Goal: Task Accomplishment & Management: Complete application form

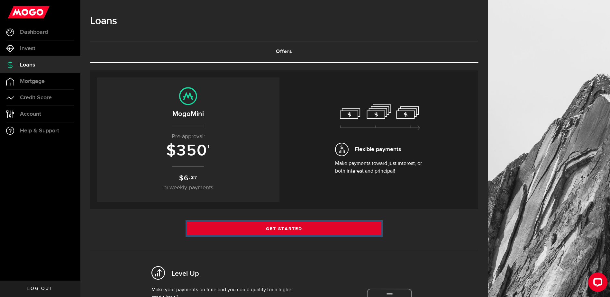
click at [322, 232] on link "Get Started" at bounding box center [284, 229] width 194 height 14
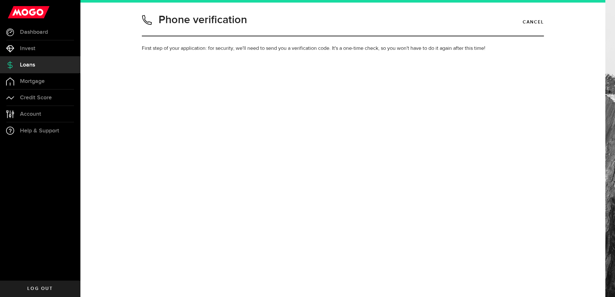
type input "7052388724"
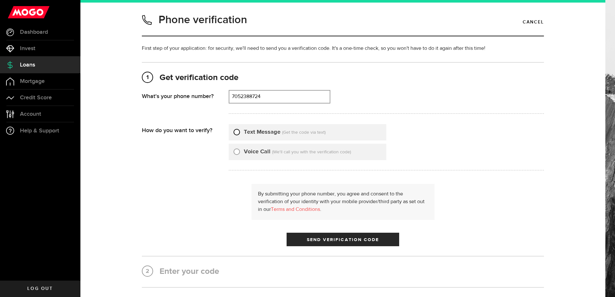
click at [235, 132] on input "Text Message" at bounding box center [236, 131] width 6 height 6
radio input "true"
click at [339, 239] on span "submit" at bounding box center [343, 241] width 8 height 8
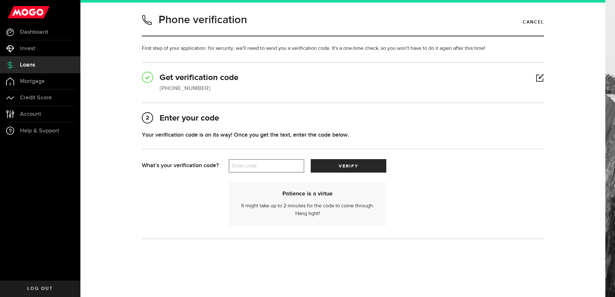
click at [261, 167] on label "Enter code" at bounding box center [267, 165] width 76 height 13
click at [261, 167] on input "Enter code" at bounding box center [267, 166] width 76 height 14
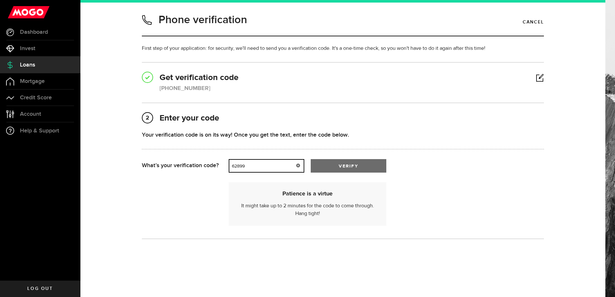
type input "62899"
click at [343, 162] on button "verify" at bounding box center [349, 166] width 76 height 14
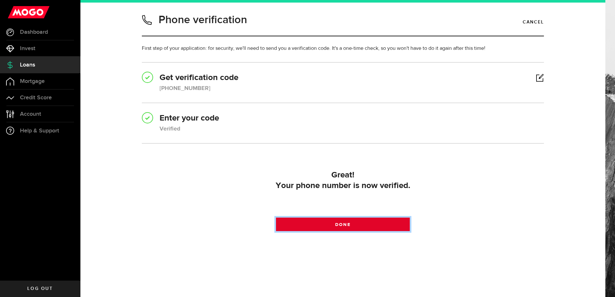
click at [339, 224] on span at bounding box center [343, 226] width 8 height 8
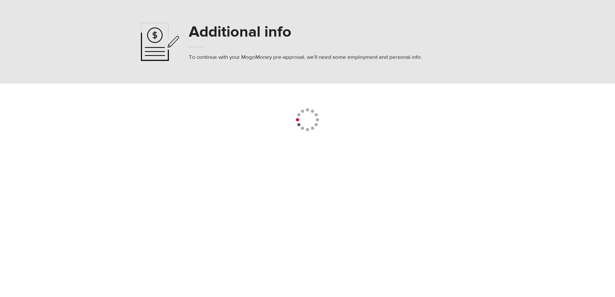
select select
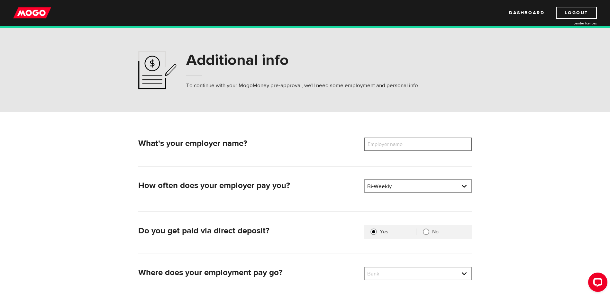
click at [419, 144] on input "Employer name" at bounding box center [418, 145] width 108 height 14
type input "friends diner"
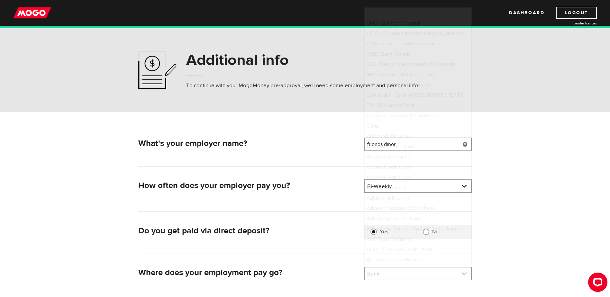
click at [452, 274] on link at bounding box center [418, 274] width 106 height 12
click at [459, 274] on link at bounding box center [418, 274] width 106 height 12
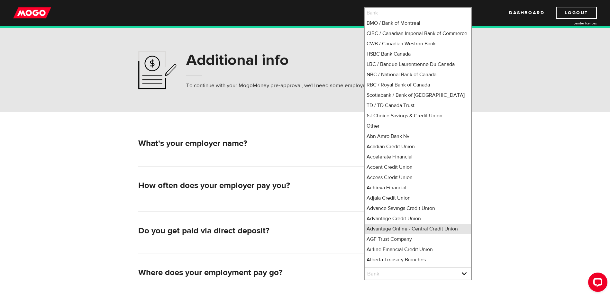
scroll to position [6, 0]
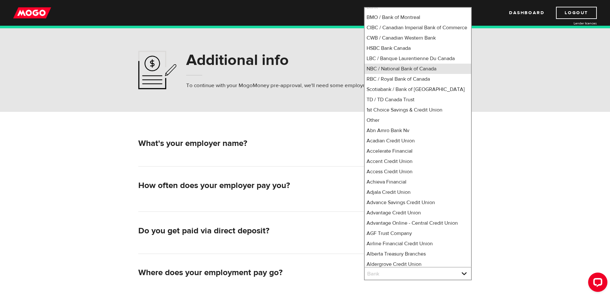
click at [437, 74] on li "NBC / National Bank of Canada" at bounding box center [418, 69] width 106 height 10
select select "7"
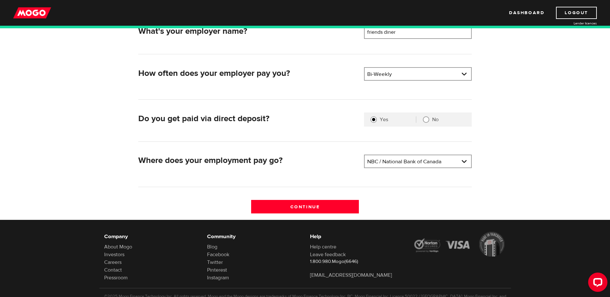
scroll to position [140, 0]
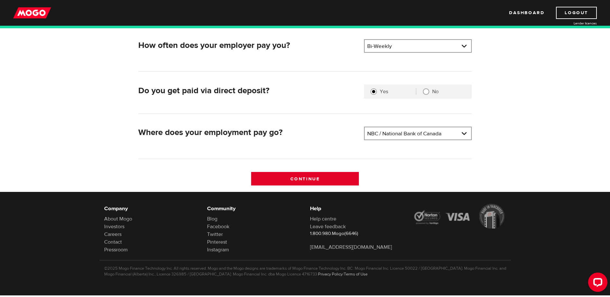
click at [313, 177] on input "Continue" at bounding box center [305, 179] width 108 height 14
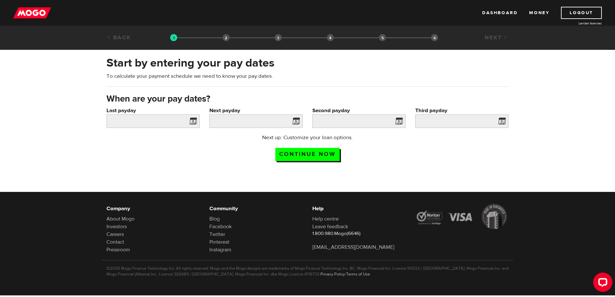
click at [191, 119] on span at bounding box center [192, 122] width 10 height 10
click at [193, 119] on span at bounding box center [192, 122] width 10 height 10
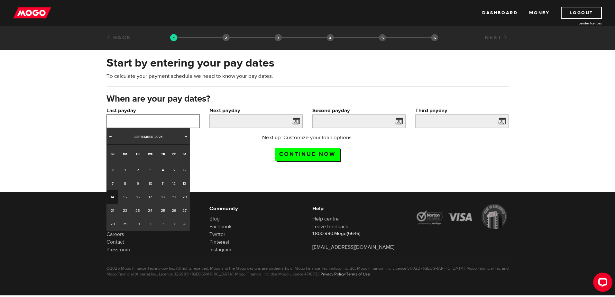
click at [174, 121] on input "Last payday" at bounding box center [152, 121] width 93 height 14
click at [171, 169] on link "5" at bounding box center [174, 170] width 10 height 14
type input "2025/09/05"
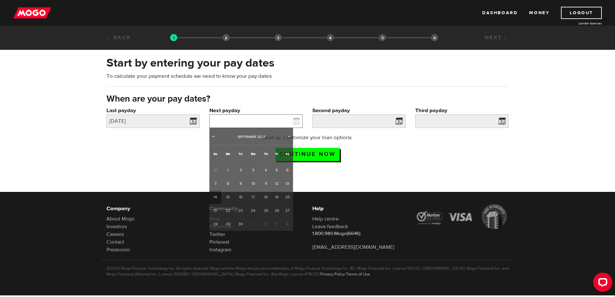
click at [271, 121] on input "Next payday" at bounding box center [255, 121] width 93 height 14
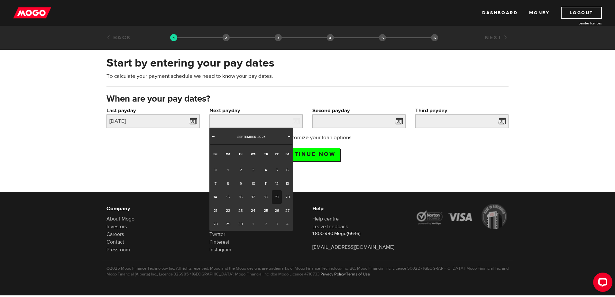
click at [275, 193] on link "19" at bounding box center [277, 197] width 10 height 14
type input "2025/09/19"
type input "2025/10/3"
type input "2025/10/17"
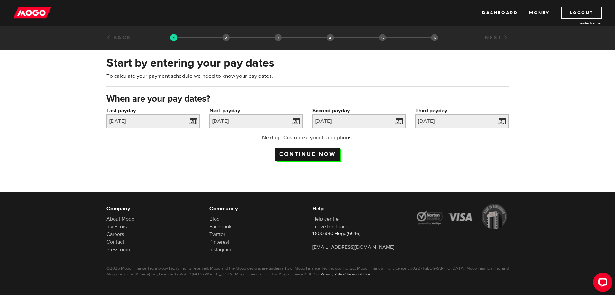
click at [324, 153] on input "Continue now" at bounding box center [307, 154] width 64 height 13
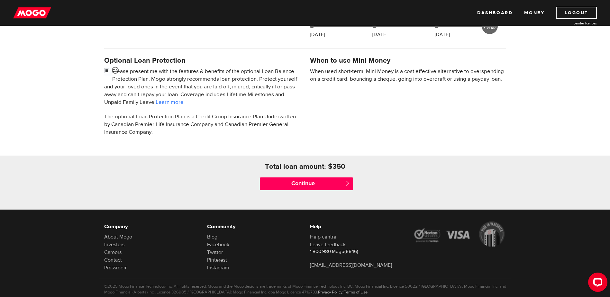
scroll to position [208, 0]
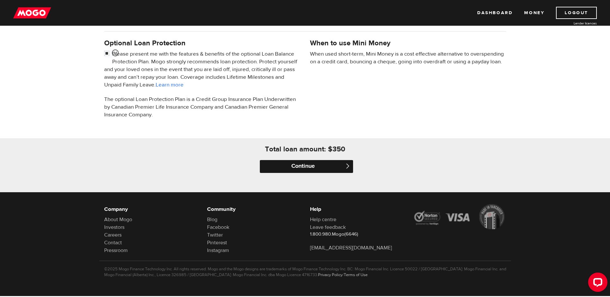
click at [325, 163] on input "Continue" at bounding box center [306, 166] width 93 height 13
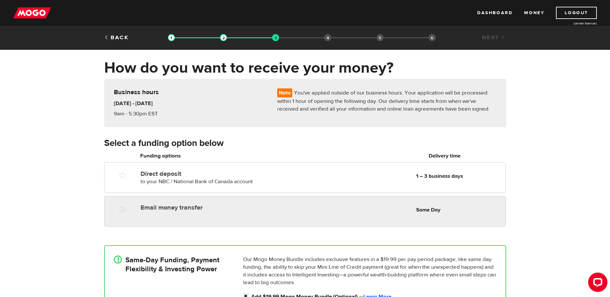
radio input "true"
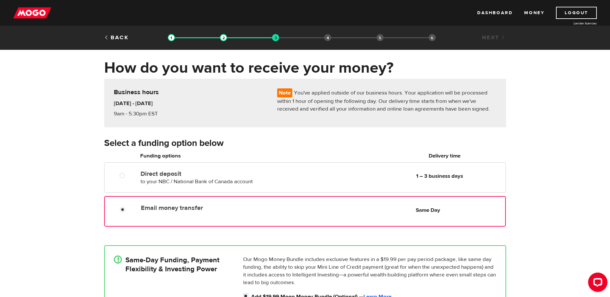
click at [396, 212] on div "Email money transfer Delivery in Same Day Same Day" at bounding box center [321, 208] width 367 height 13
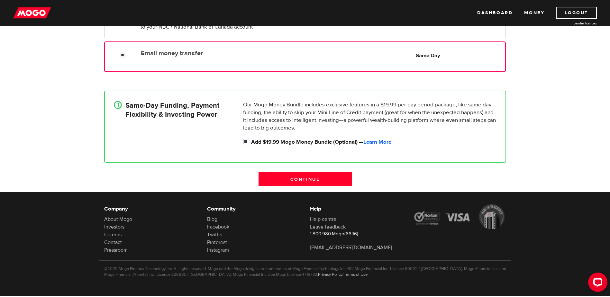
click at [246, 141] on input "Add $19.99 Mogo Money Bundle (Optional) — Learn More" at bounding box center [247, 142] width 8 height 8
checkbox input "false"
radio input "false"
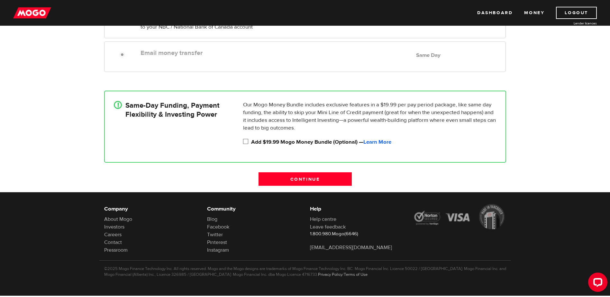
click at [247, 141] on input "Add $19.99 Mogo Money Bundle (Optional) — Learn More" at bounding box center [247, 142] width 8 height 8
checkbox input "true"
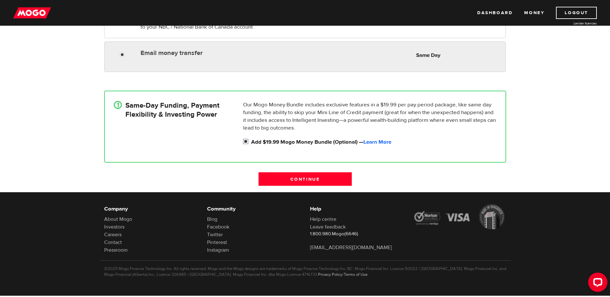
radio input "true"
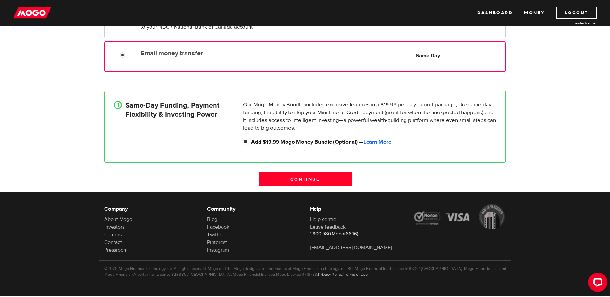
click at [173, 65] on div "Email money transfer Delivery in Same Day Same Day" at bounding box center [304, 56] width 401 height 31
click at [299, 179] on input "Continue" at bounding box center [305, 179] width 93 height 14
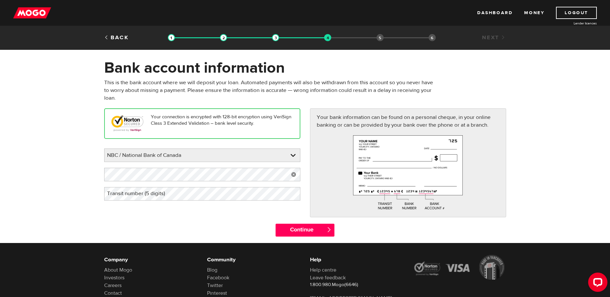
click at [151, 196] on label "Transit number (5 digits)" at bounding box center [141, 193] width 74 height 13
click at [187, 224] on div "Continue " at bounding box center [305, 233] width 412 height 19
click at [289, 231] on input "Continue" at bounding box center [305, 230] width 59 height 13
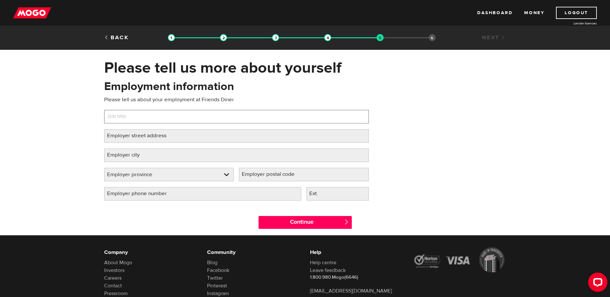
click at [141, 117] on input "Job title" at bounding box center [236, 117] width 265 height 14
type input "Dish Washer"
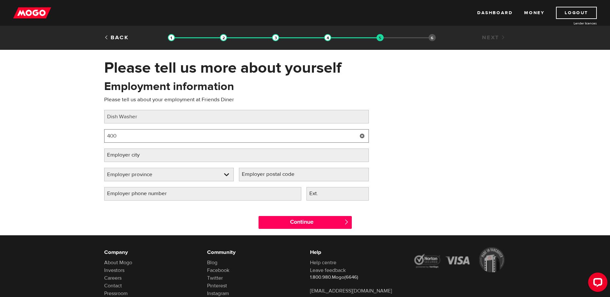
type input "400 Laclie Street"
type input "Orillia"
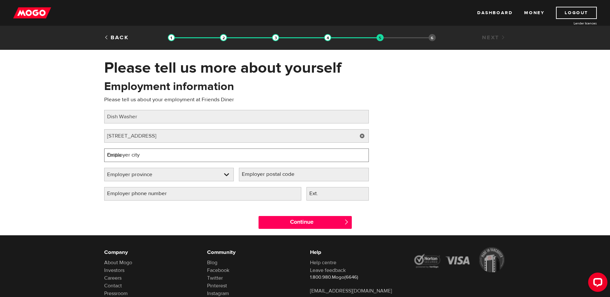
select select "ON"
type input "L3V 4P5"
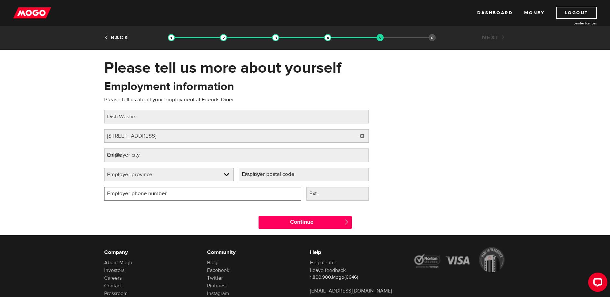
type input "(705) 326-8594"
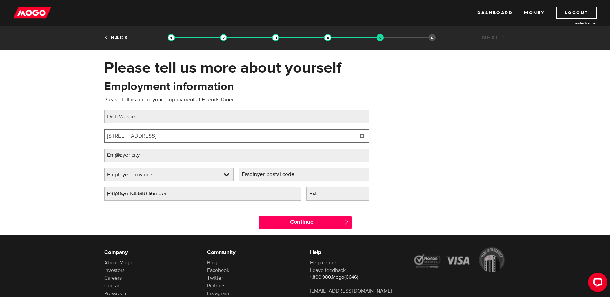
select select "ON"
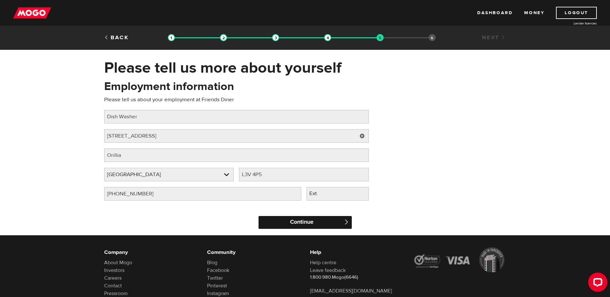
click at [311, 224] on input "Continue" at bounding box center [305, 222] width 93 height 13
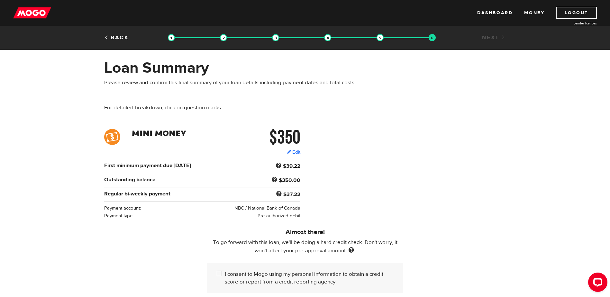
scroll to position [142, 0]
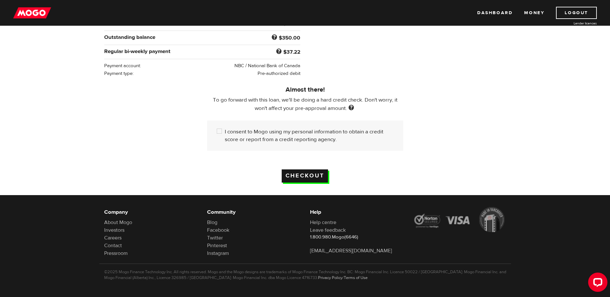
click at [300, 170] on input "Checkout" at bounding box center [305, 175] width 46 height 13
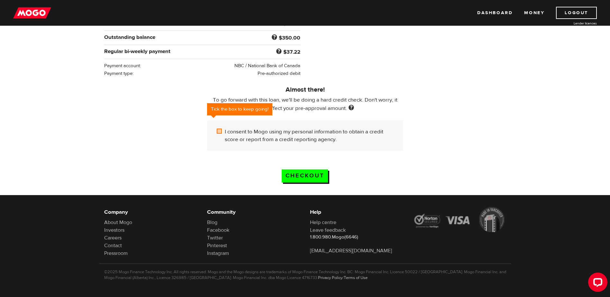
click at [220, 128] on input "I consent to Mogo using my personal information to obtain a credit score or rep…" at bounding box center [221, 132] width 8 height 8
checkbox input "true"
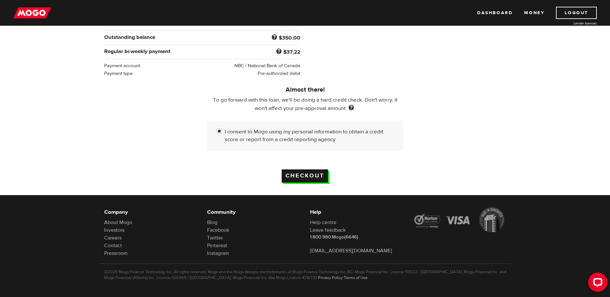
click at [313, 172] on input "Checkout" at bounding box center [305, 175] width 46 height 13
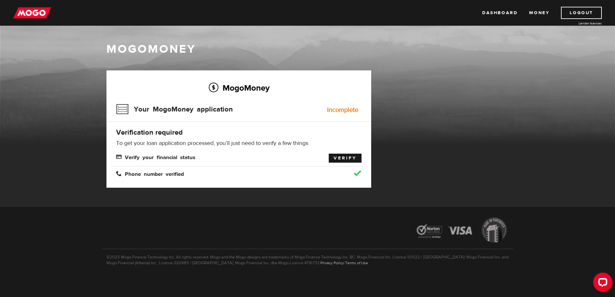
click at [343, 159] on link "Verify" at bounding box center [345, 158] width 33 height 9
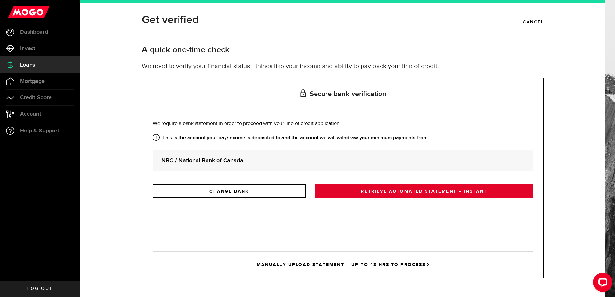
click at [384, 191] on link "RETRIEVE AUTOMATED STATEMENT – INSTANT" at bounding box center [424, 191] width 218 height 14
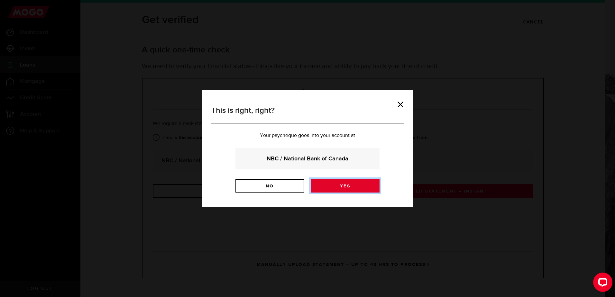
click at [338, 187] on link "Yes" at bounding box center [345, 186] width 69 height 14
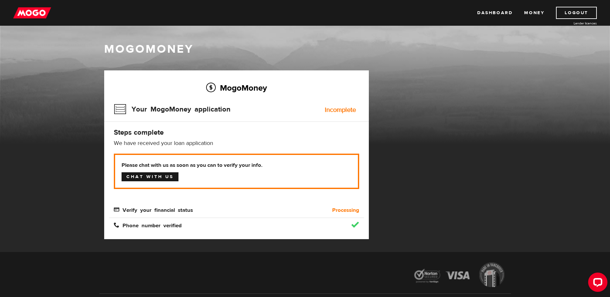
click at [161, 177] on link "Chat with us" at bounding box center [150, 176] width 57 height 9
drag, startPoint x: 552, startPoint y: 295, endPoint x: 434, endPoint y: 243, distance: 129.3
click at [434, 243] on div "MogoMoney Your MogoMoney application Expired Your MogoMoney credit decision has…" at bounding box center [305, 161] width 412 height 182
click at [533, 13] on link "Money" at bounding box center [534, 13] width 20 height 12
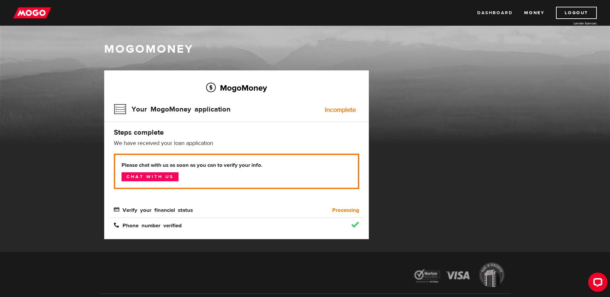
click at [488, 14] on link "Dashboard" at bounding box center [494, 13] width 35 height 12
